Goal: Information Seeking & Learning: Learn about a topic

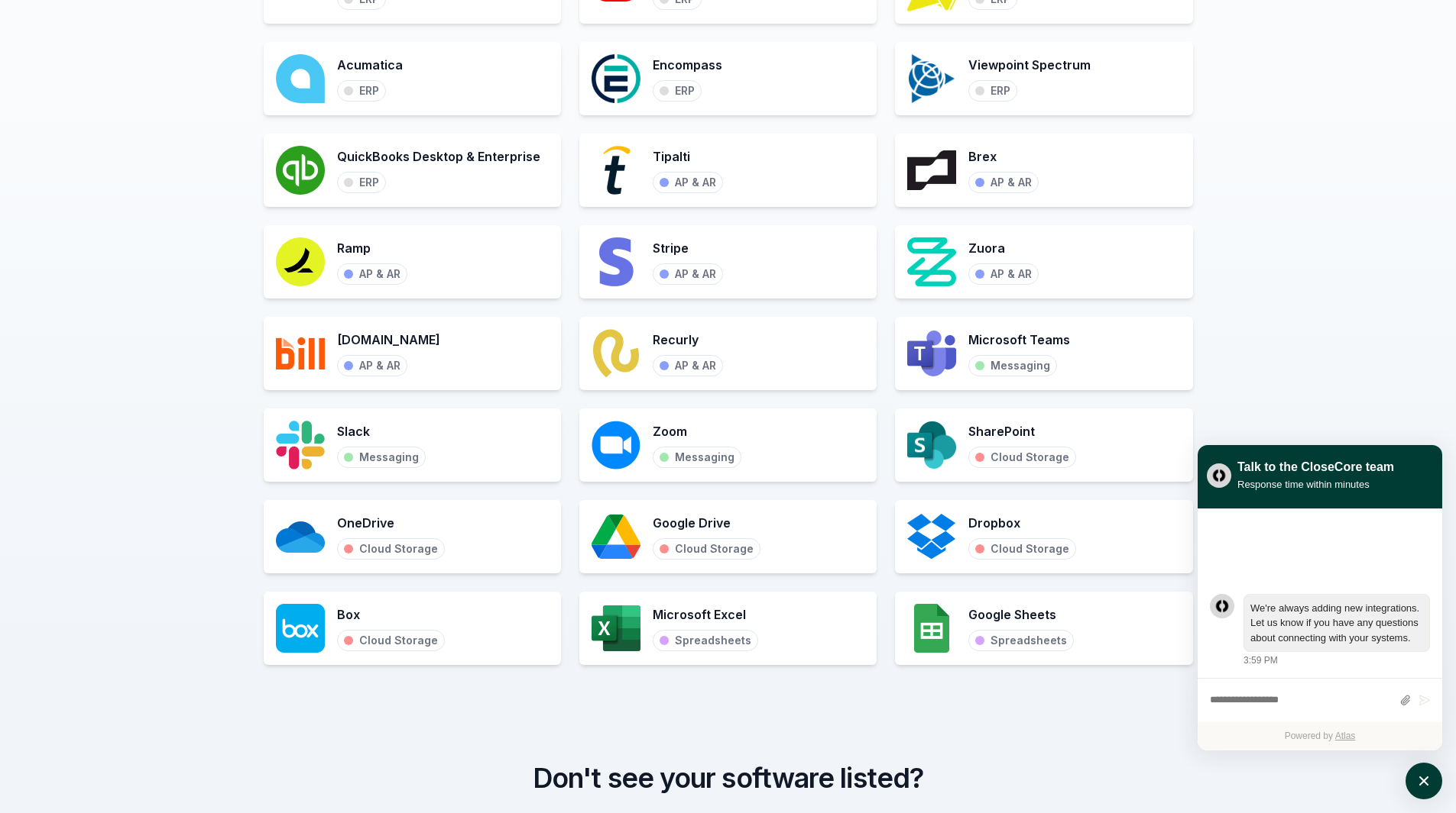
scroll to position [1680, 0]
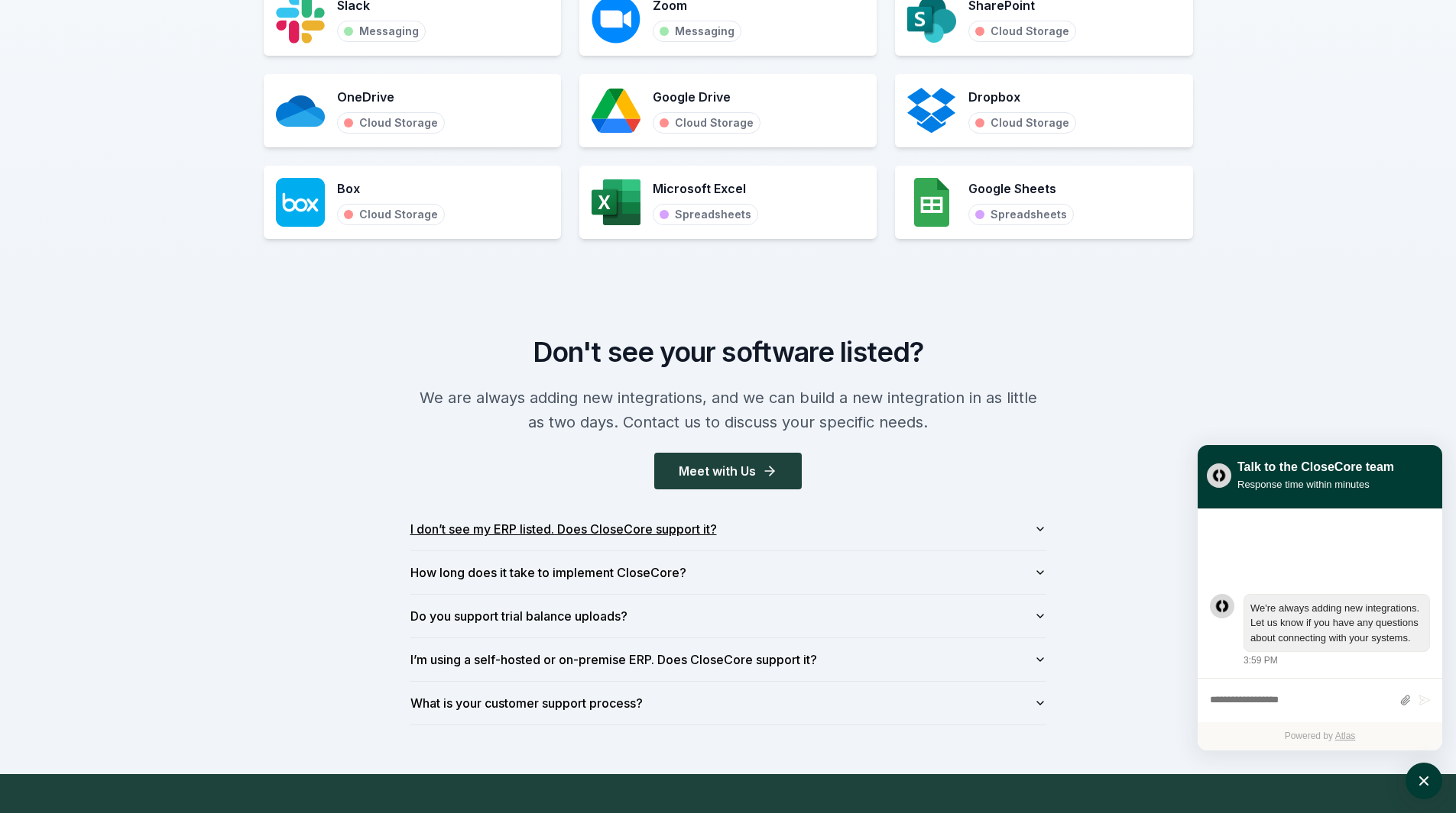
click at [806, 490] on button "I don’t see my ERP listed. Does CloseCore support it?" at bounding box center [728, 530] width 636 height 43
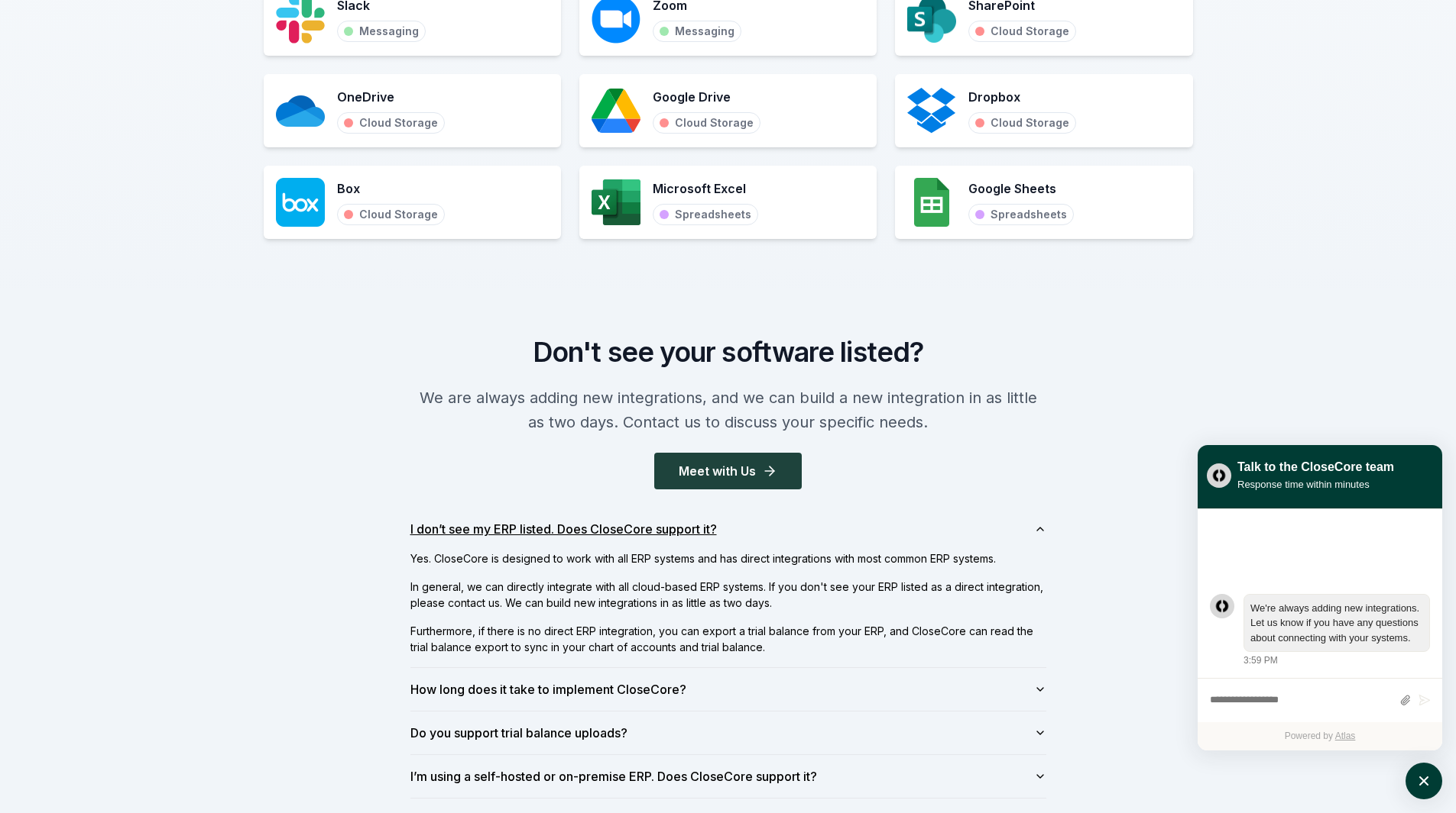
click at [795, 490] on button "I don’t see my ERP listed. Does CloseCore support it?" at bounding box center [728, 530] width 636 height 43
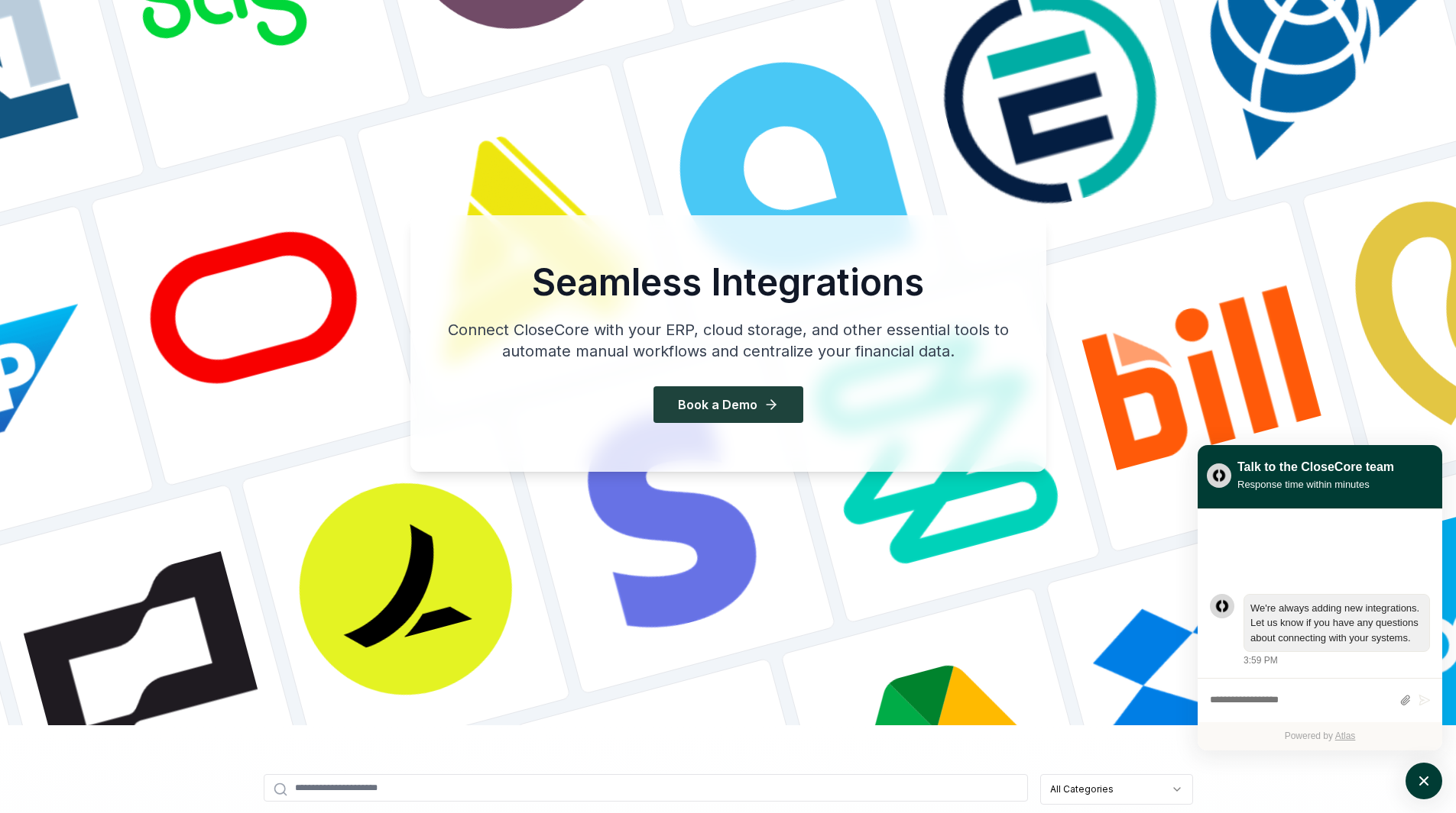
scroll to position [0, 0]
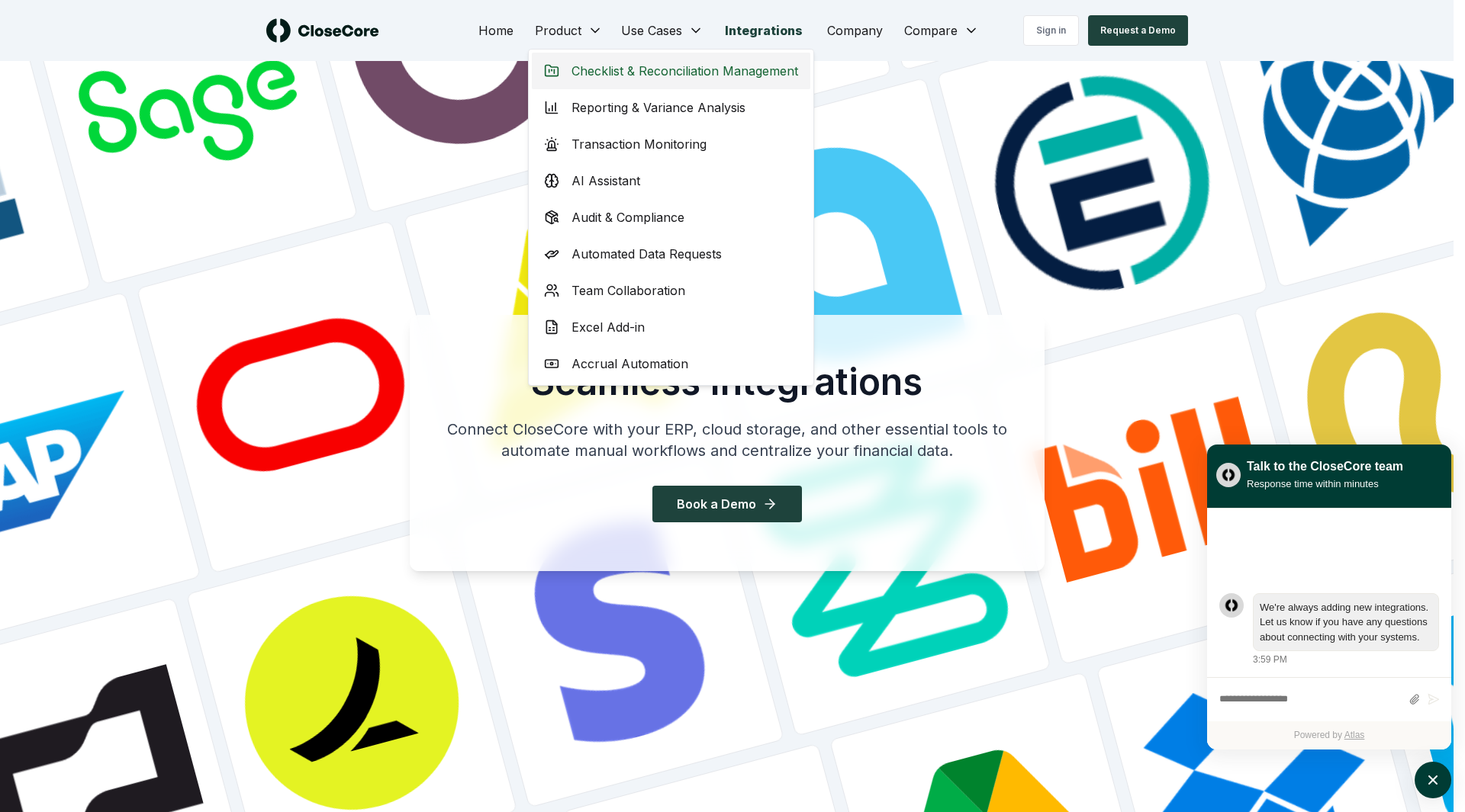
click at [633, 66] on span "Checklist & Reconciliation Management" at bounding box center [684, 71] width 226 height 18
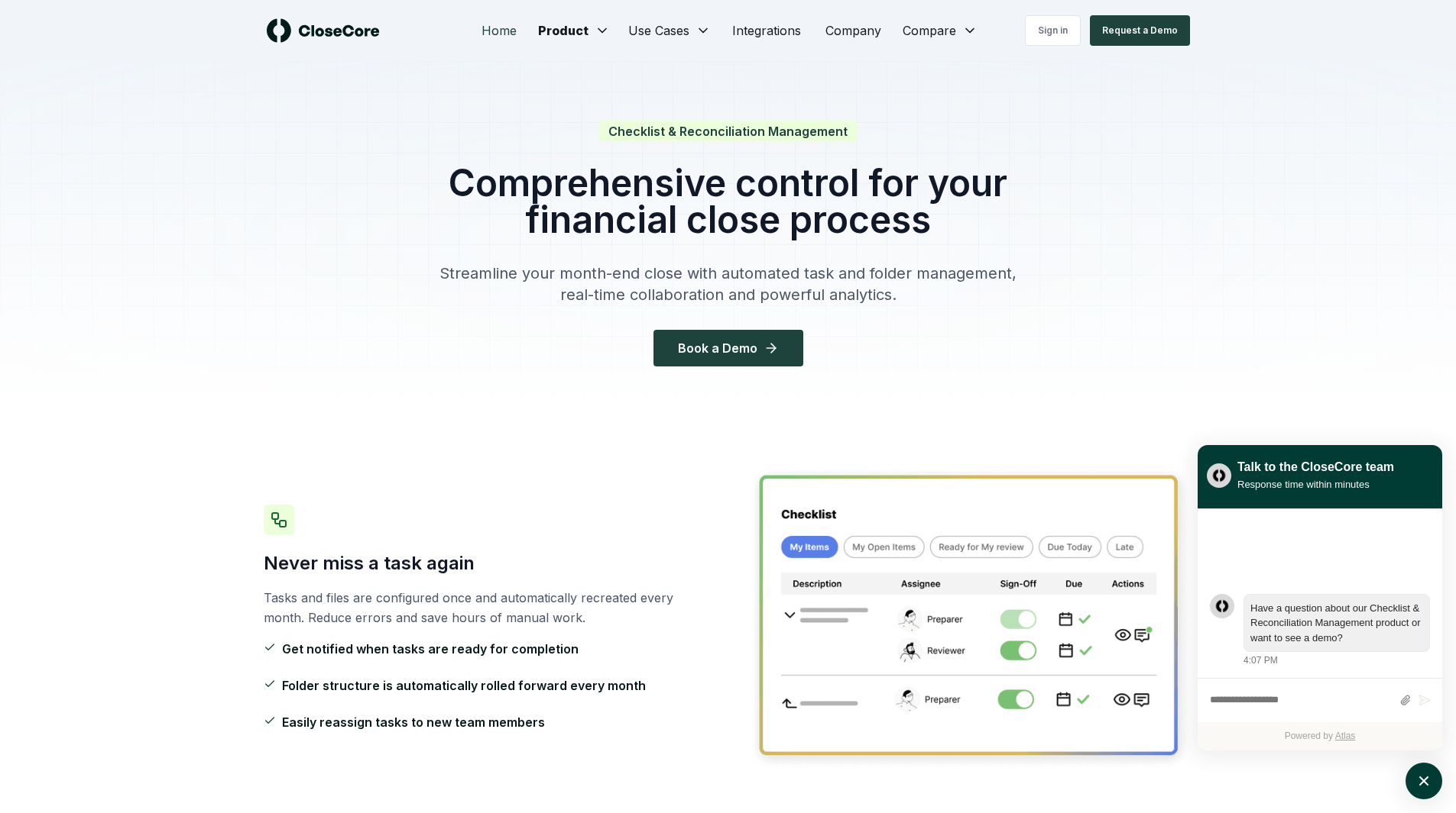
click at [508, 37] on link "Home" at bounding box center [499, 31] width 59 height 31
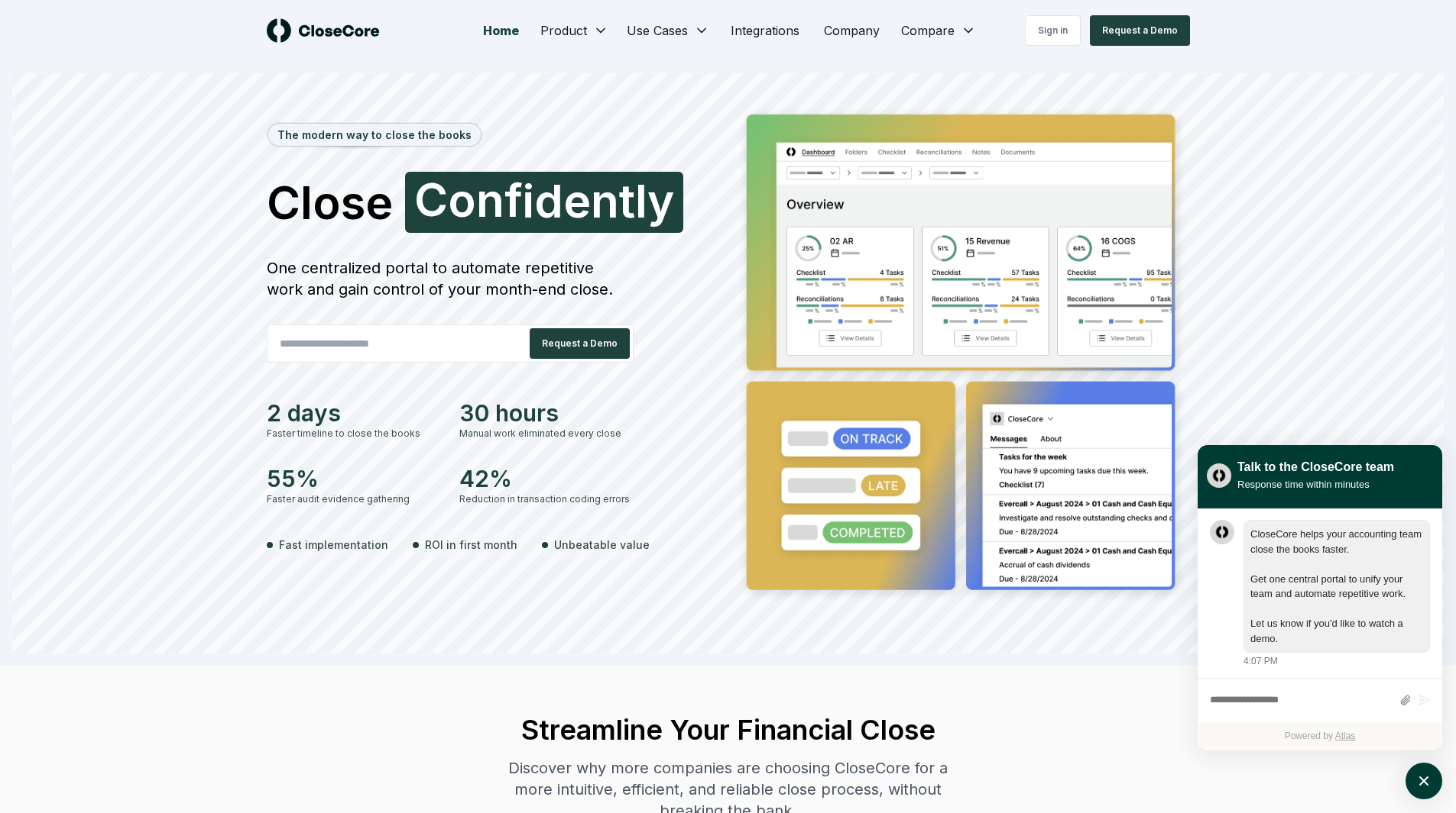
click at [952, 31] on div "Sign in Request a Demo" at bounding box center [1074, 31] width 230 height 31
click at [952, 21] on div "Sign in Request a Demo" at bounding box center [1074, 31] width 230 height 31
click at [952, 330] on div "The modern way to close the books Close Faster F a s t e r One centralized port…" at bounding box center [728, 379] width 1432 height 549
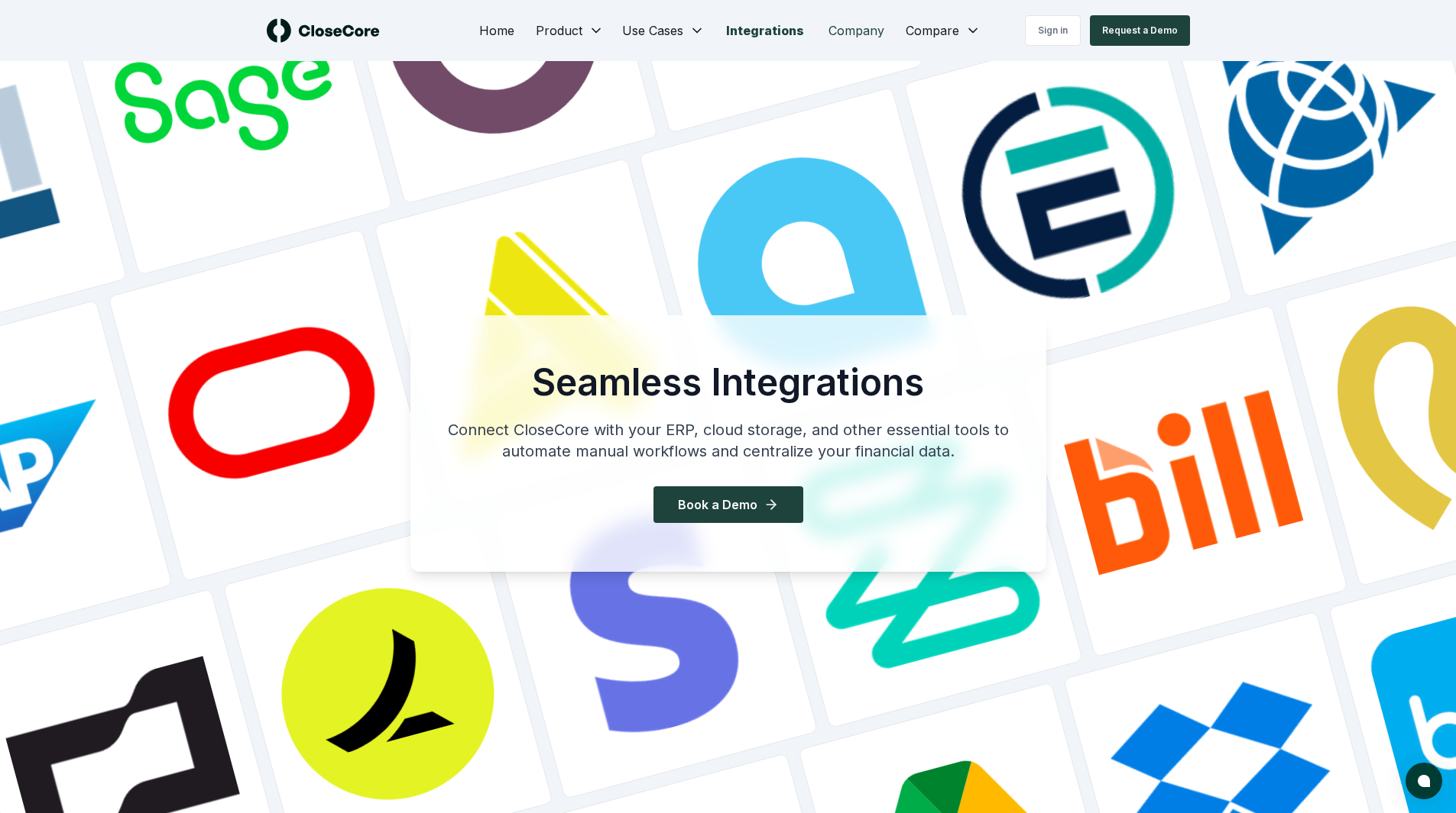
click at [854, 31] on link "Company" at bounding box center [856, 31] width 80 height 31
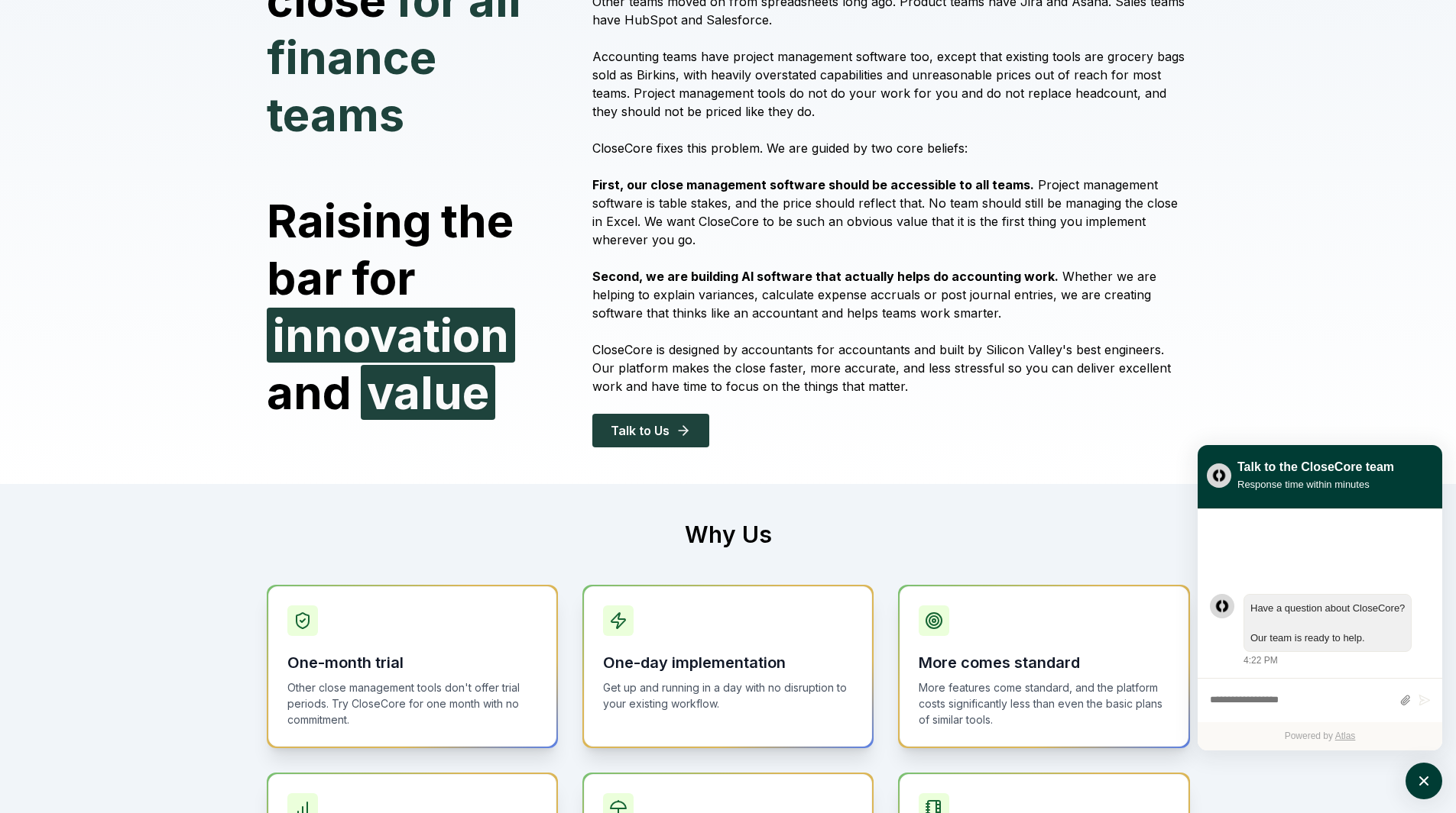
scroll to position [229, 0]
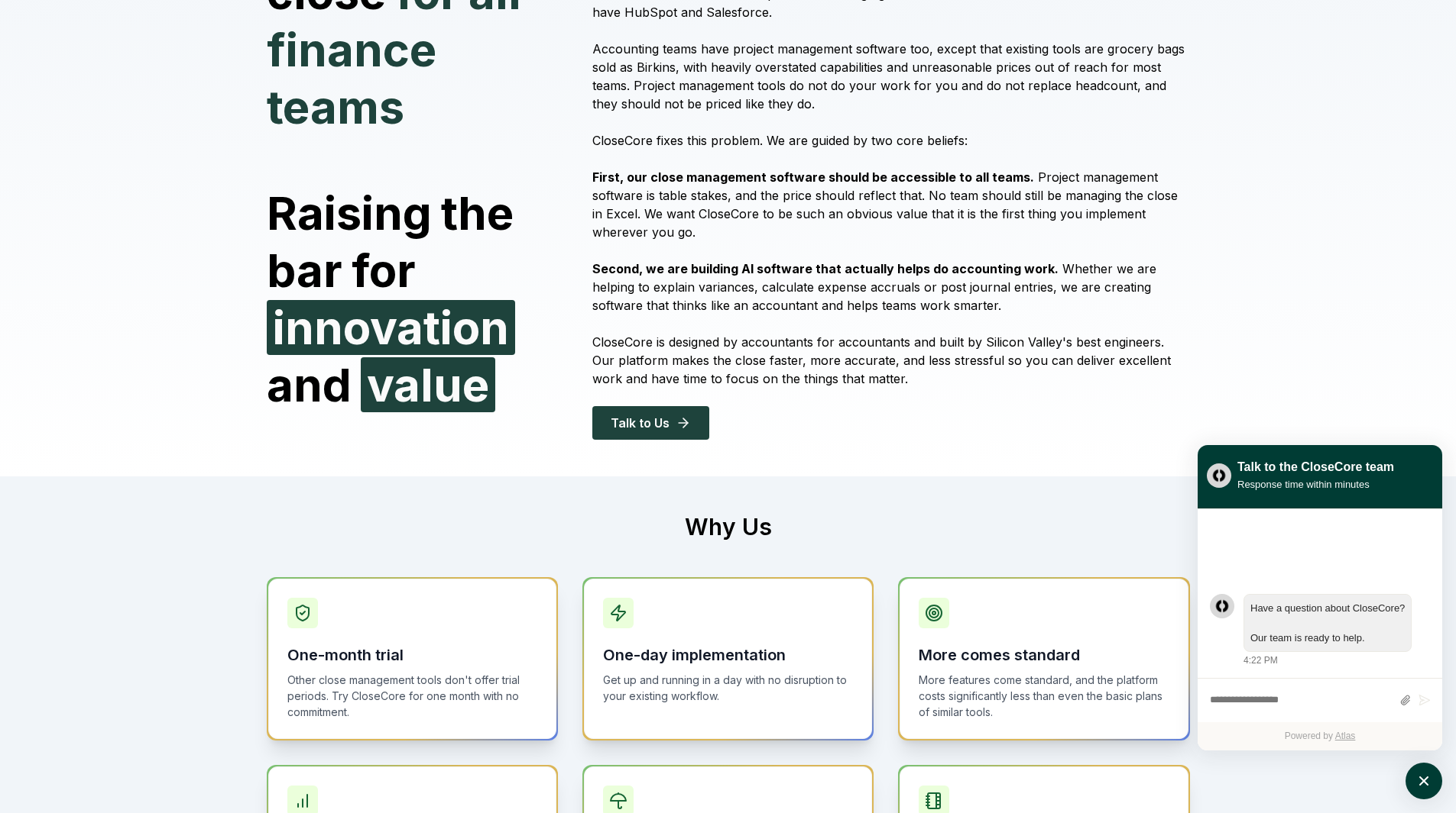
drag, startPoint x: 708, startPoint y: 294, endPoint x: 867, endPoint y: 298, distance: 159.1
click at [867, 298] on p "Second, we are building AI software that actually helps do accounting work. Whe…" at bounding box center [890, 287] width 597 height 55
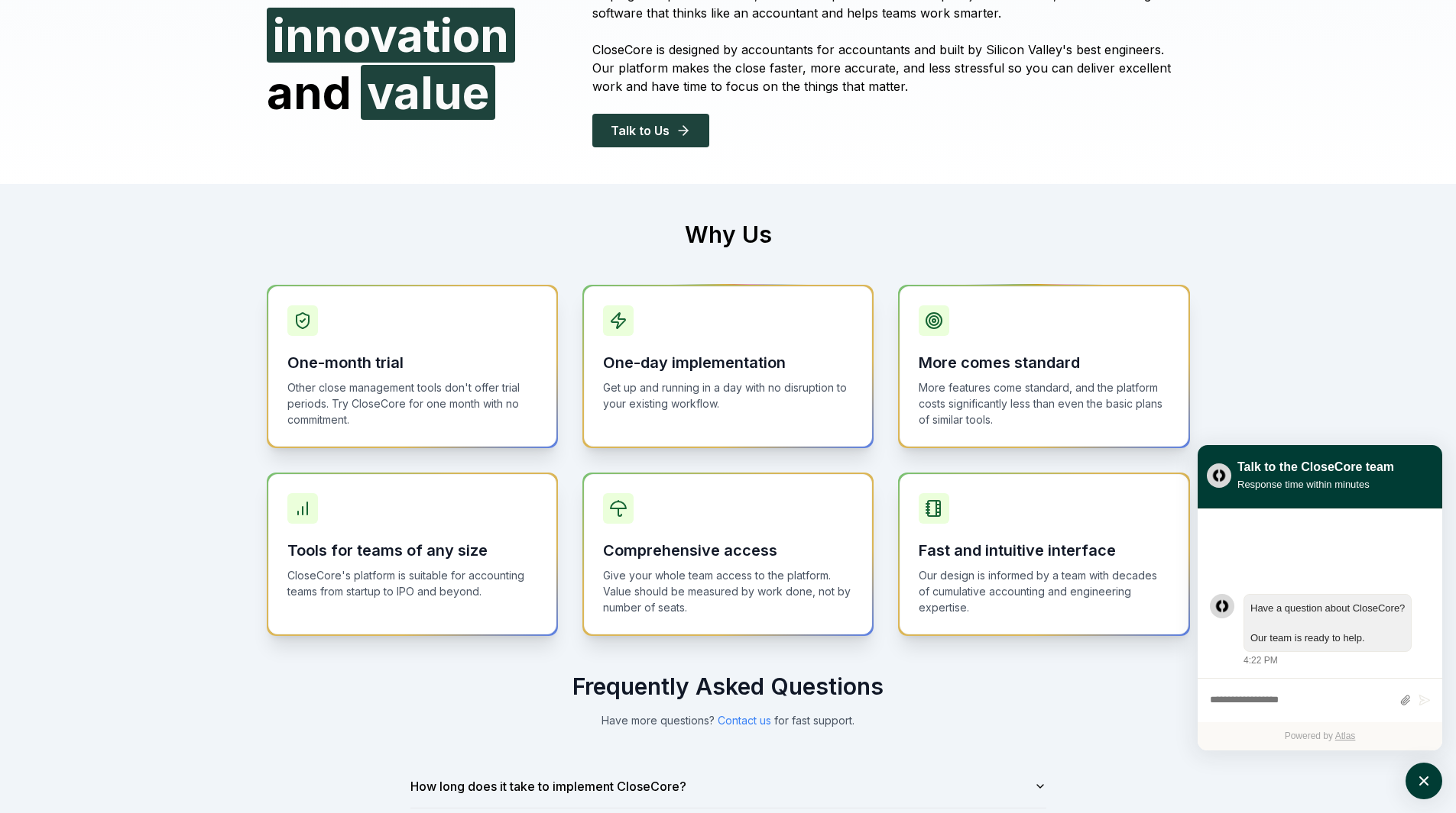
scroll to position [535, 0]
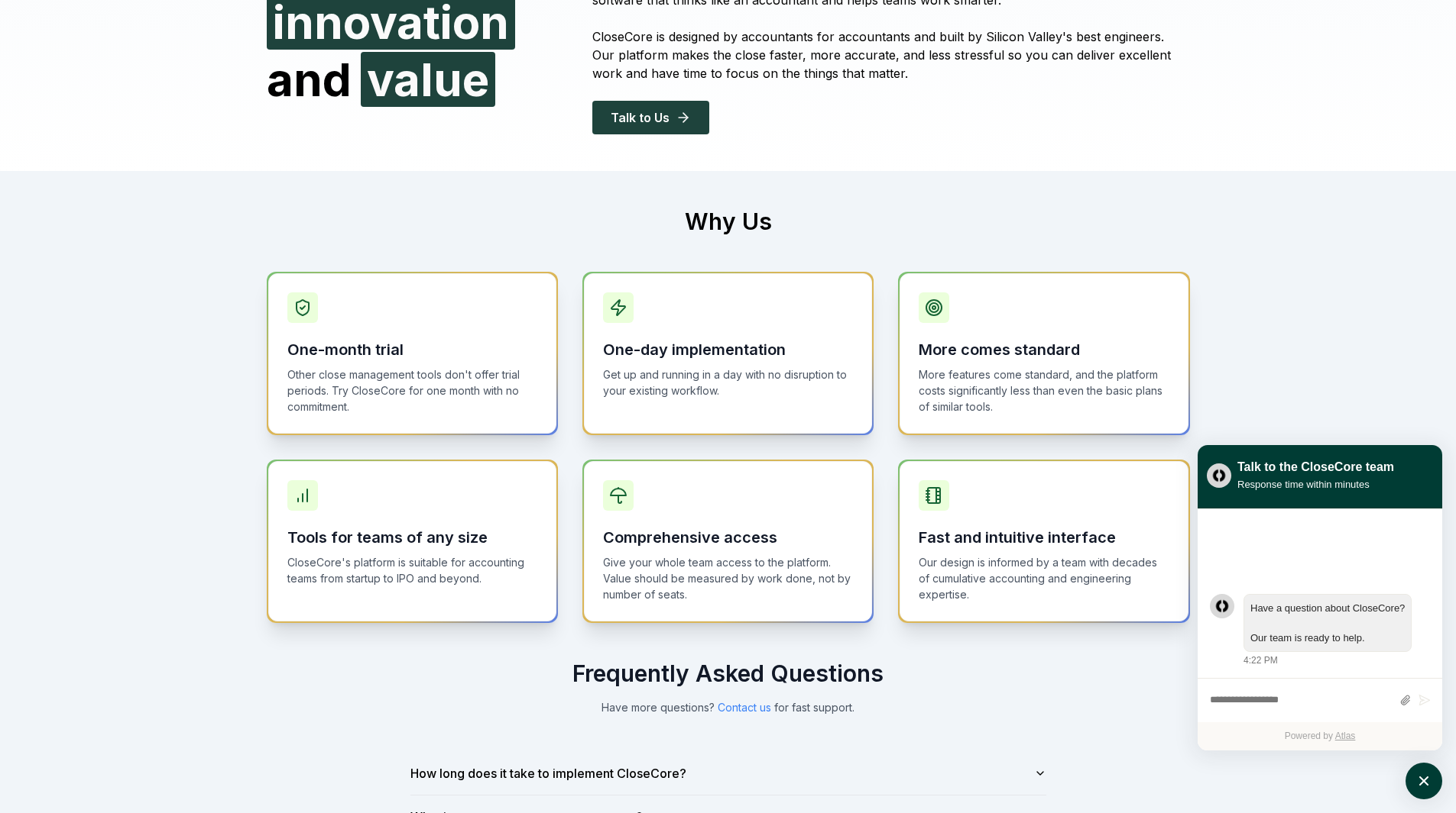
drag, startPoint x: 761, startPoint y: 53, endPoint x: 986, endPoint y: 51, distance: 225.0
click at [986, 51] on p "CloseCore is designed by accountants for accountants and built by Silicon Valle…" at bounding box center [890, 55] width 597 height 55
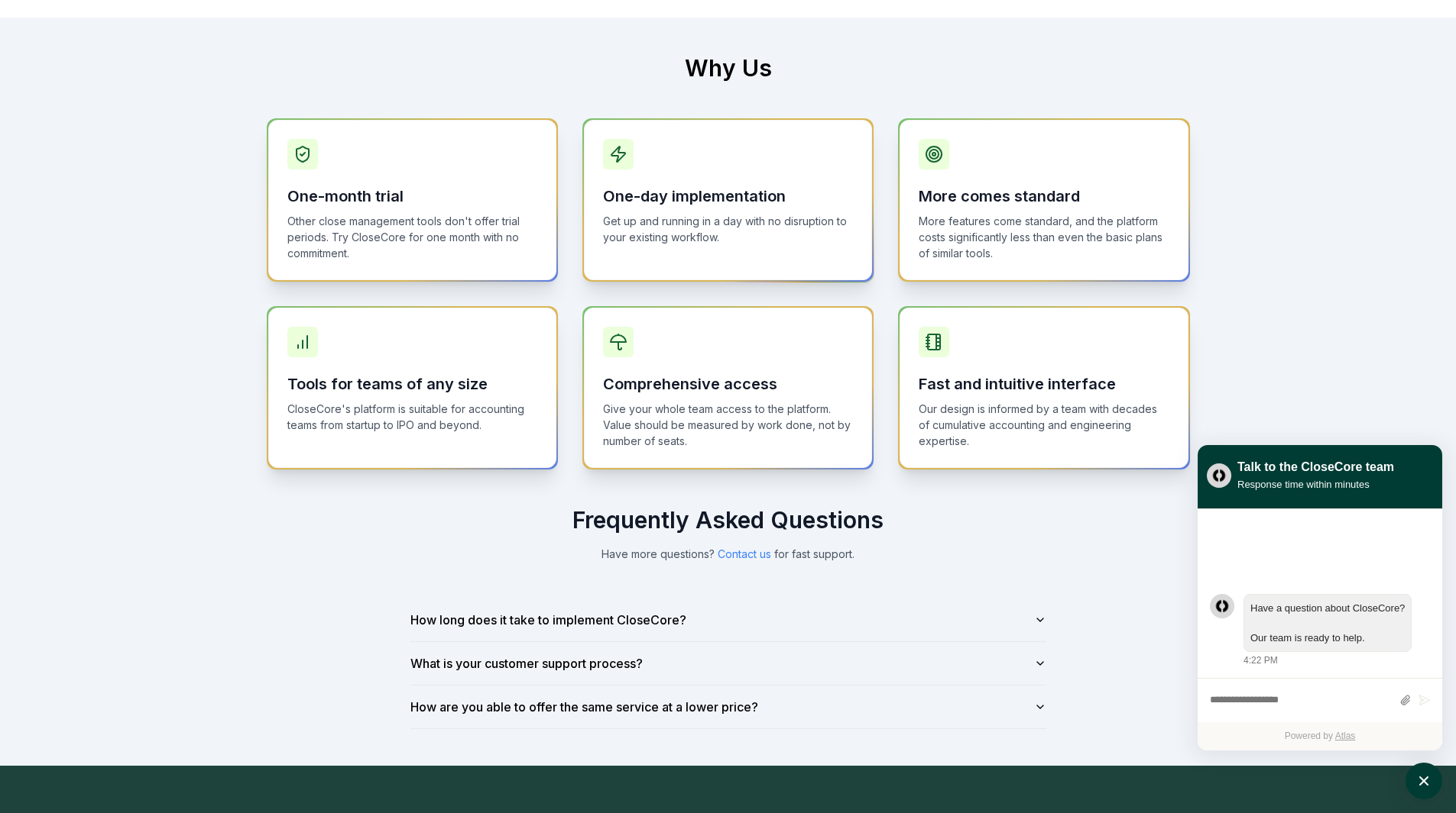
scroll to position [687, 0]
click at [617, 163] on icon at bounding box center [617, 155] width 13 height 15
click at [310, 162] on icon at bounding box center [302, 155] width 18 height 18
click at [1034, 194] on h3 "More comes standard" at bounding box center [1044, 197] width 250 height 22
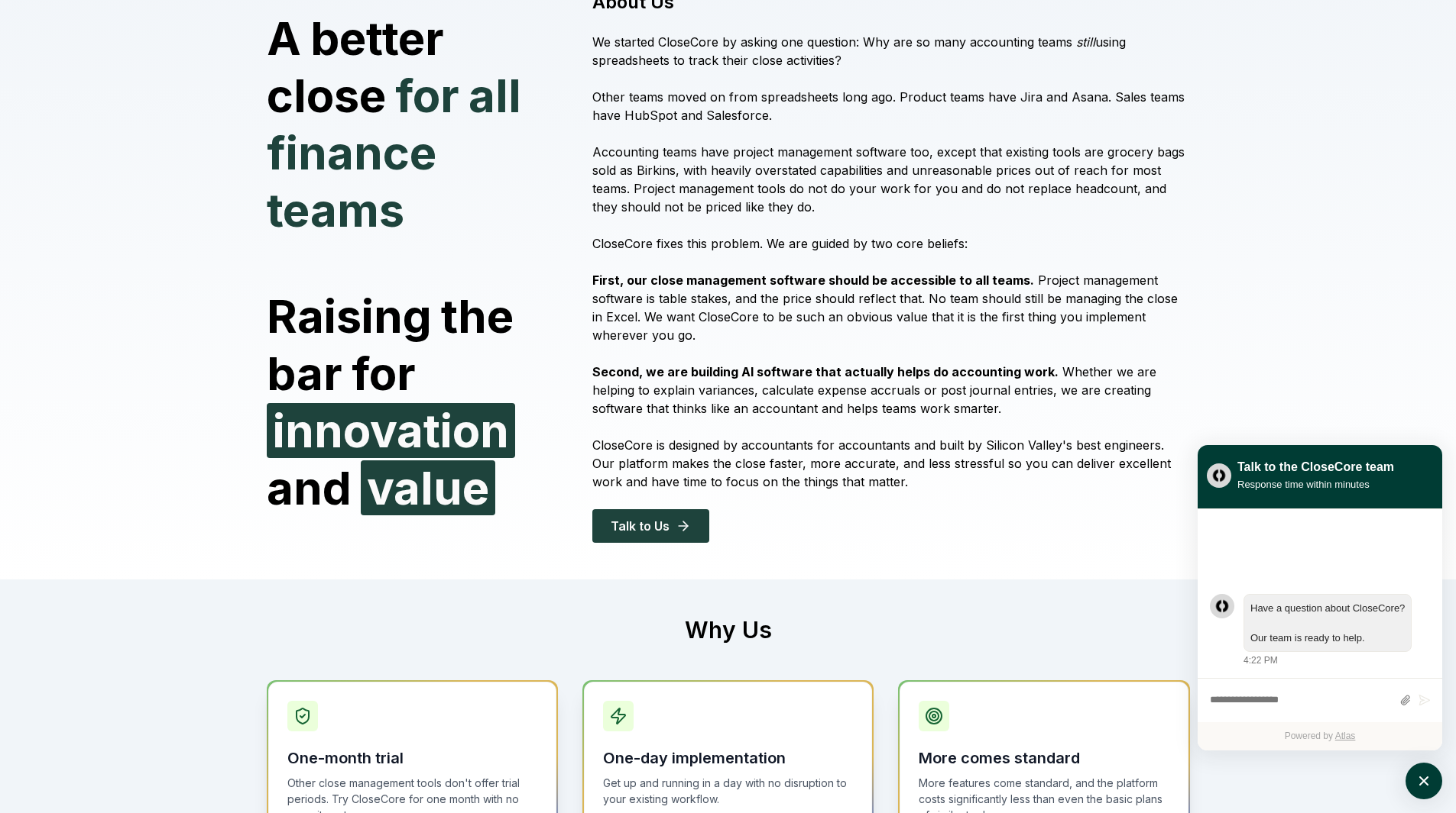
scroll to position [0, 0]
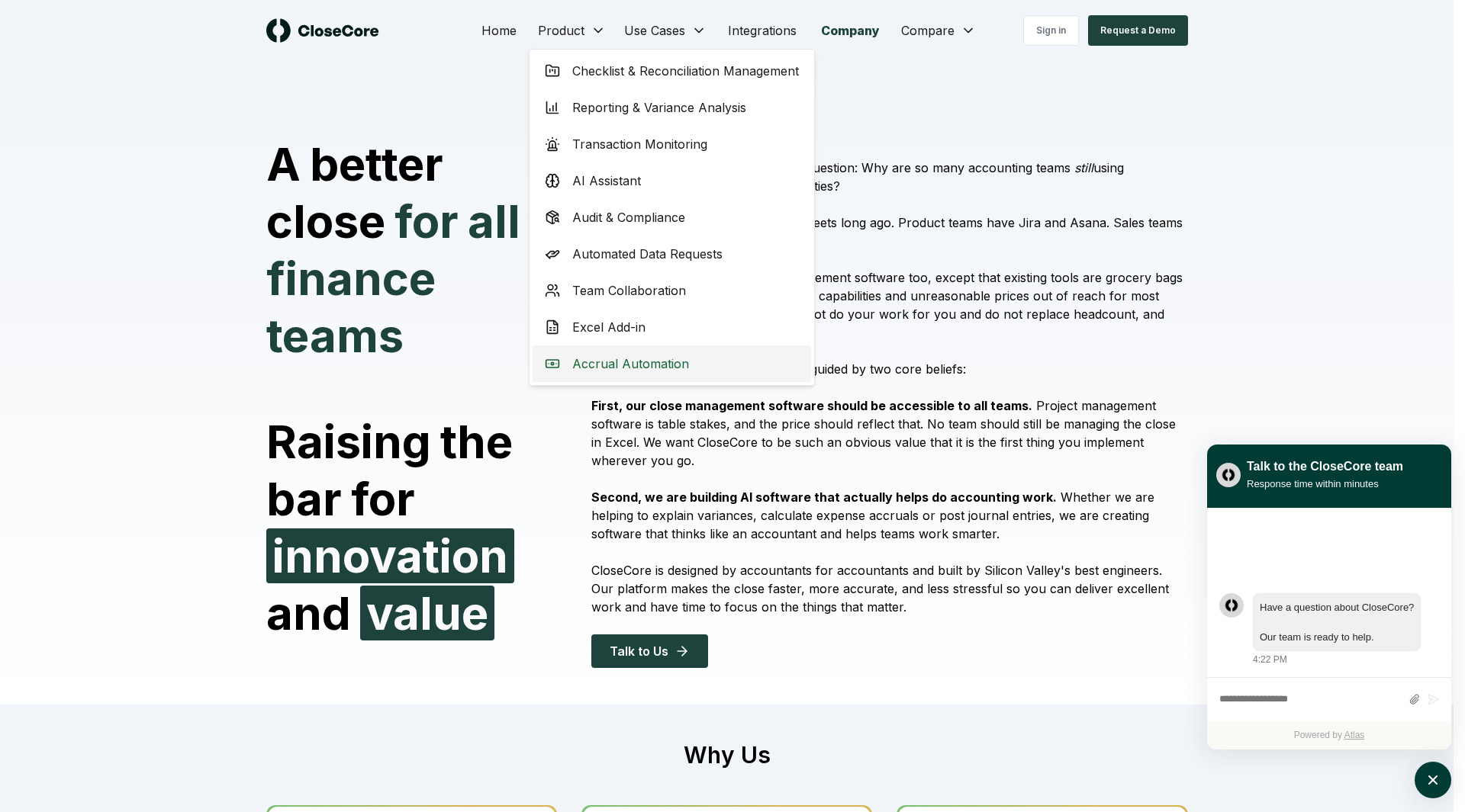
click at [662, 373] on div "Accrual Automation" at bounding box center [672, 364] width 278 height 37
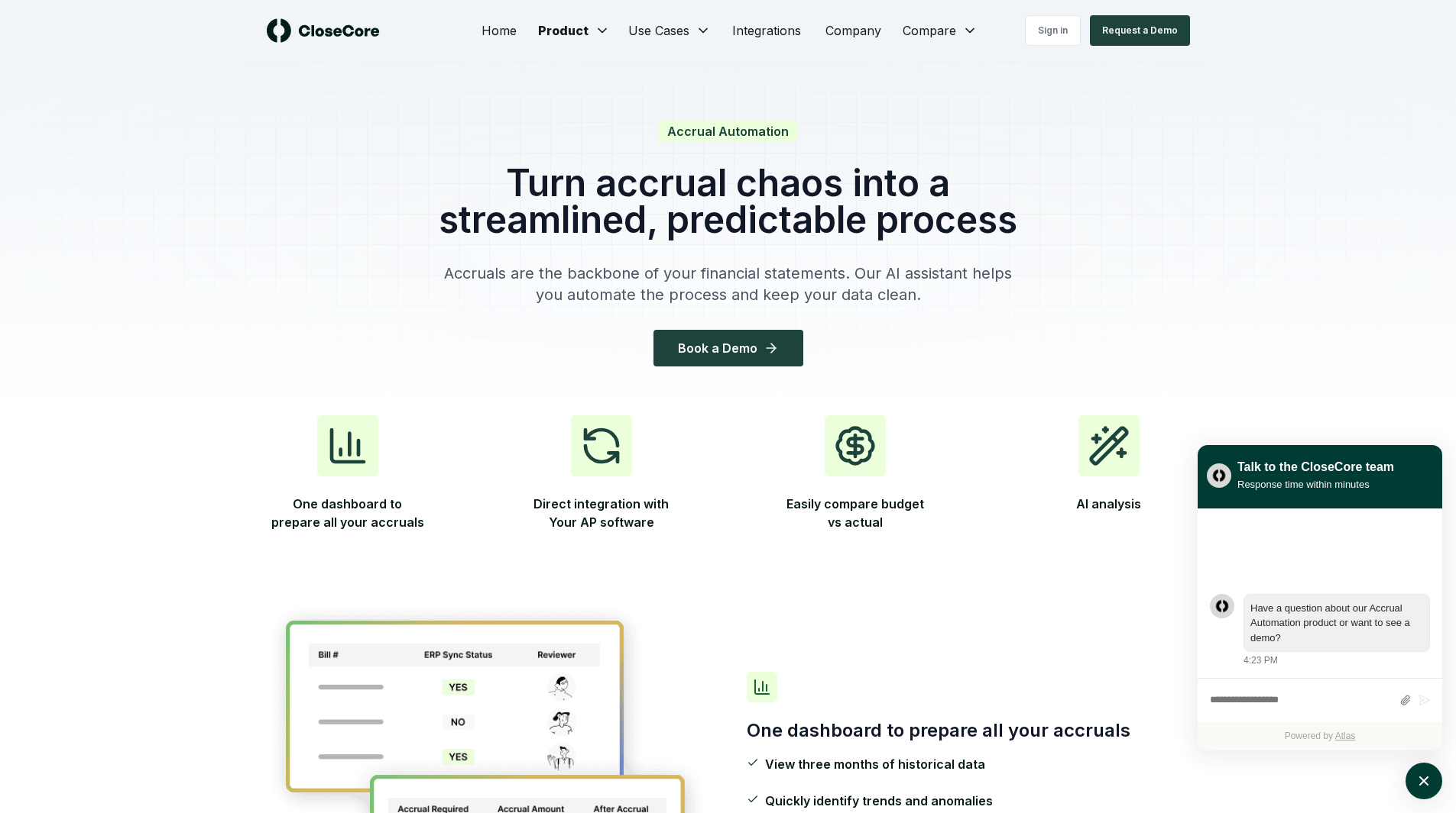
click at [969, 27] on div "Sign in Request a Demo" at bounding box center [1074, 31] width 230 height 31
